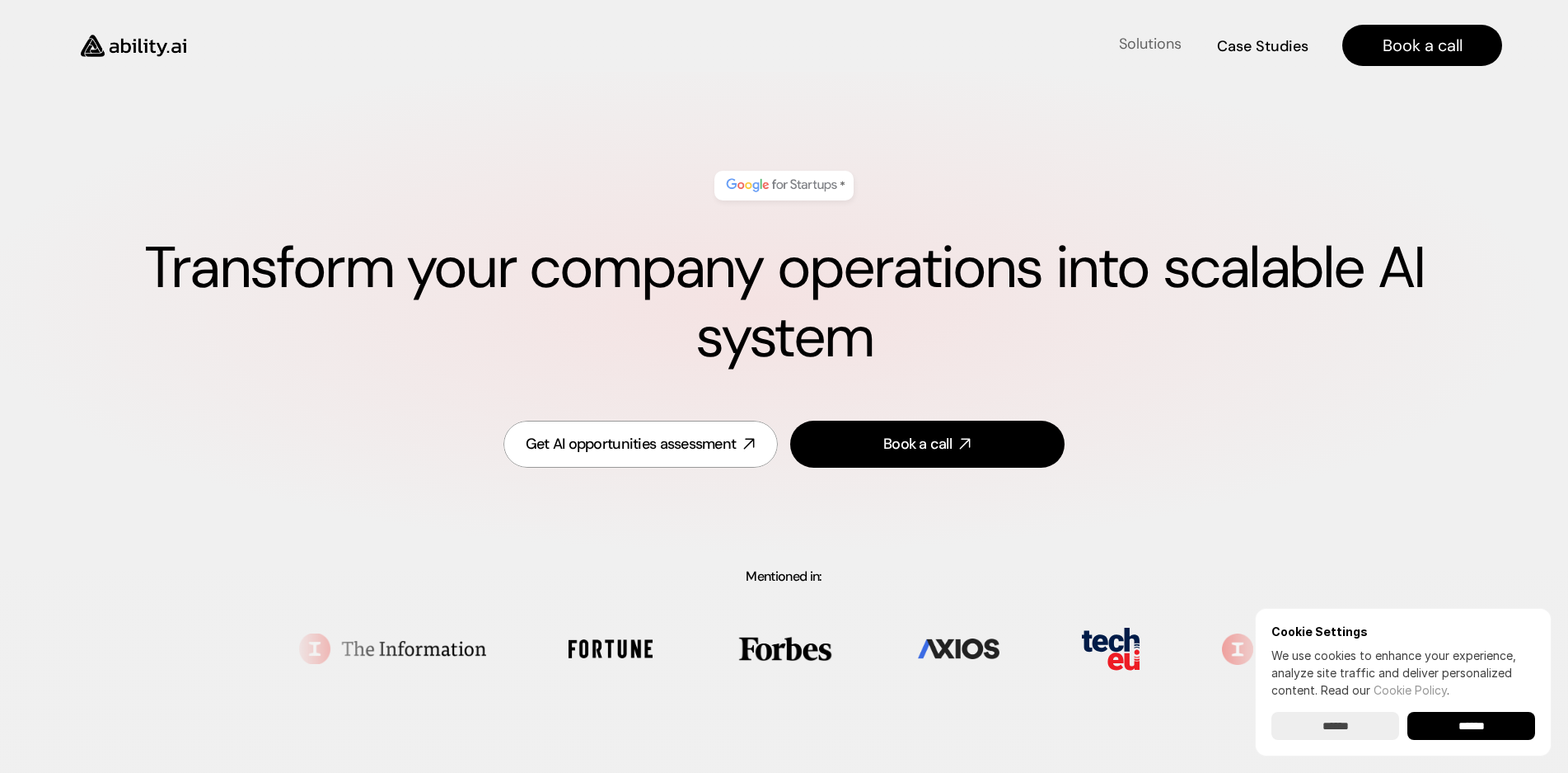
click at [1148, 48] on h4 "Solutions" at bounding box center [1150, 43] width 63 height 20
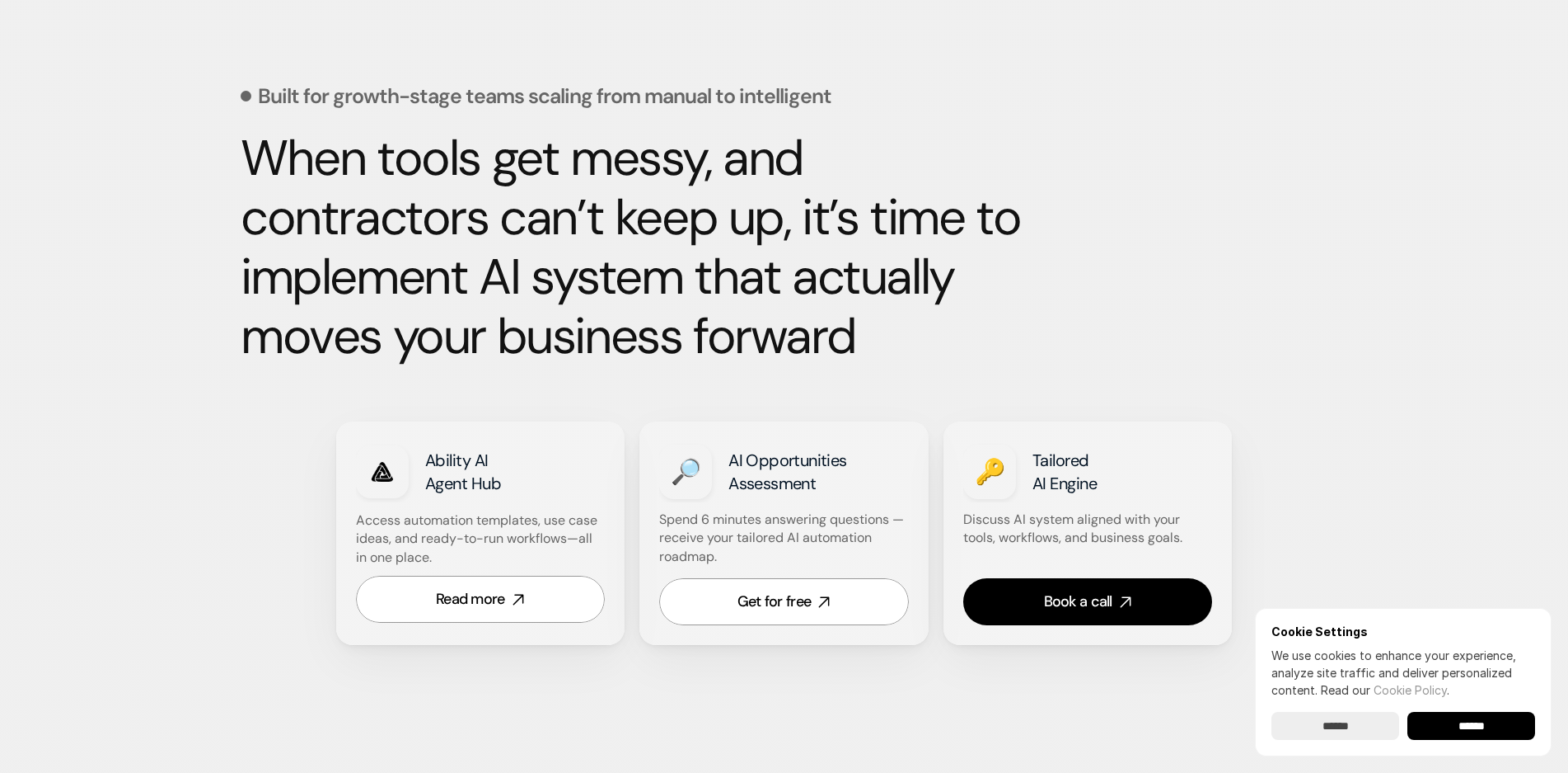
scroll to position [714, 0]
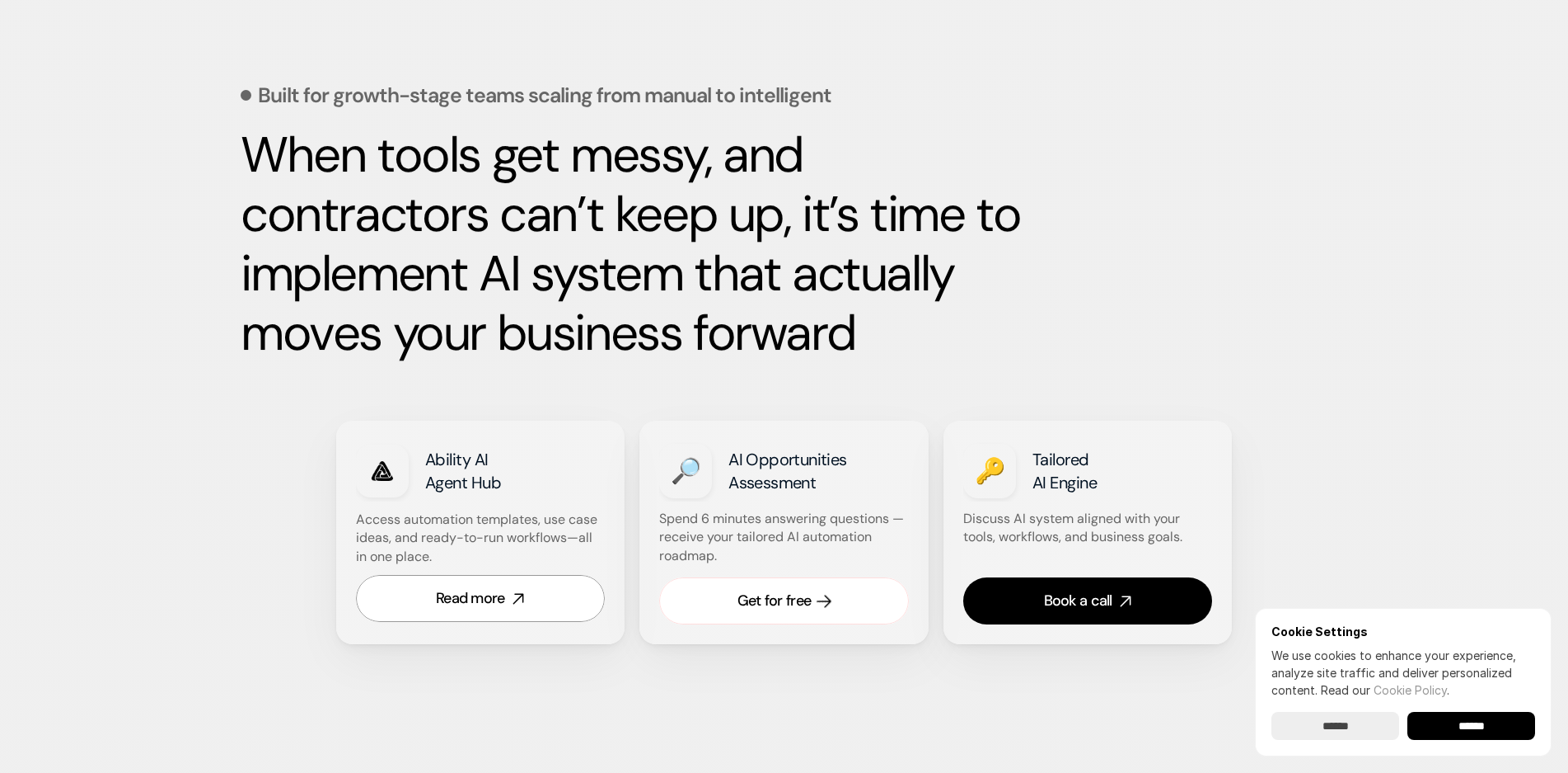
click at [783, 606] on div "Get for free" at bounding box center [773, 600] width 73 height 20
